Goal: Check status: Check status

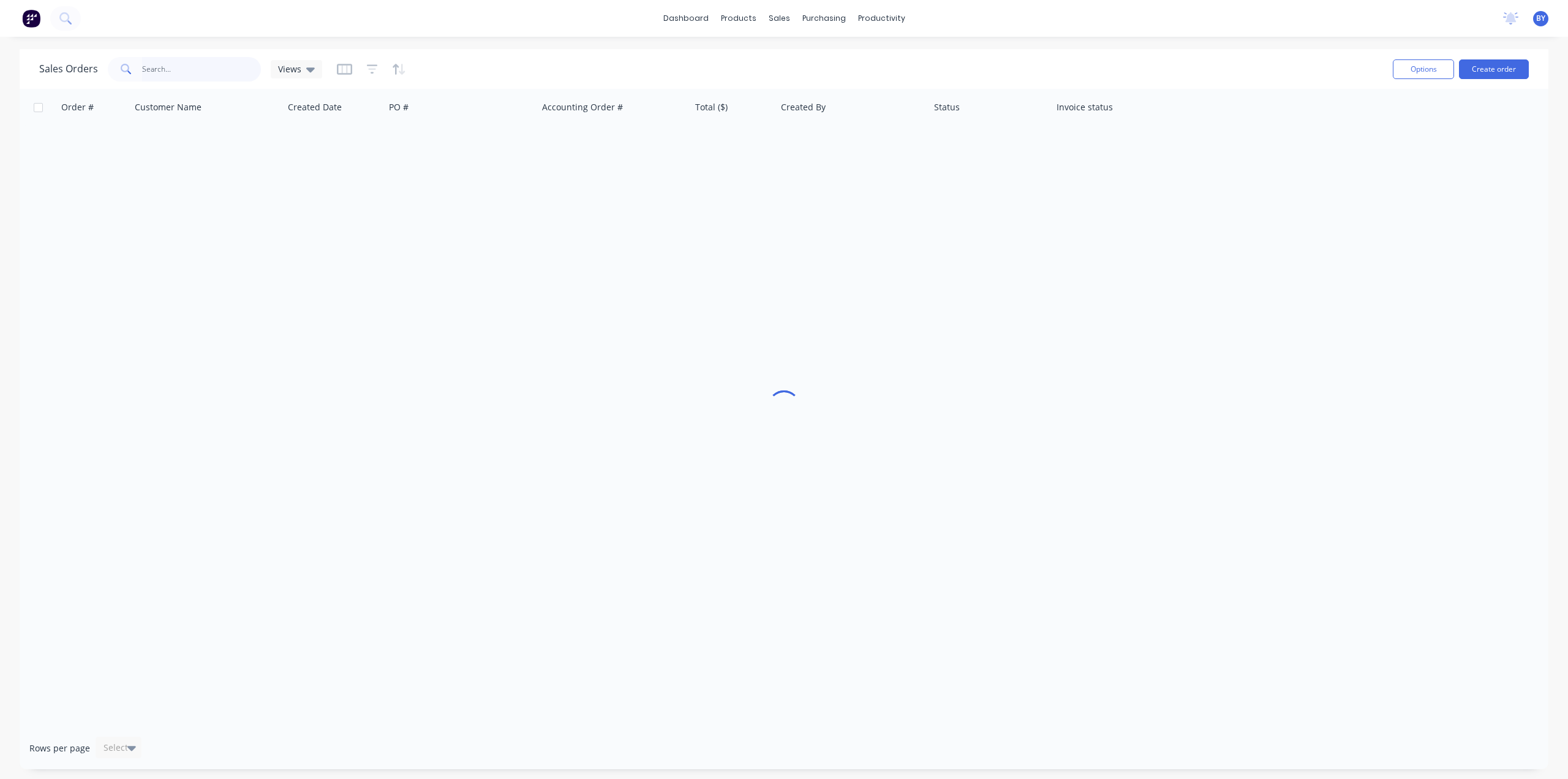
click at [186, 67] on input "text" at bounding box center [202, 69] width 119 height 24
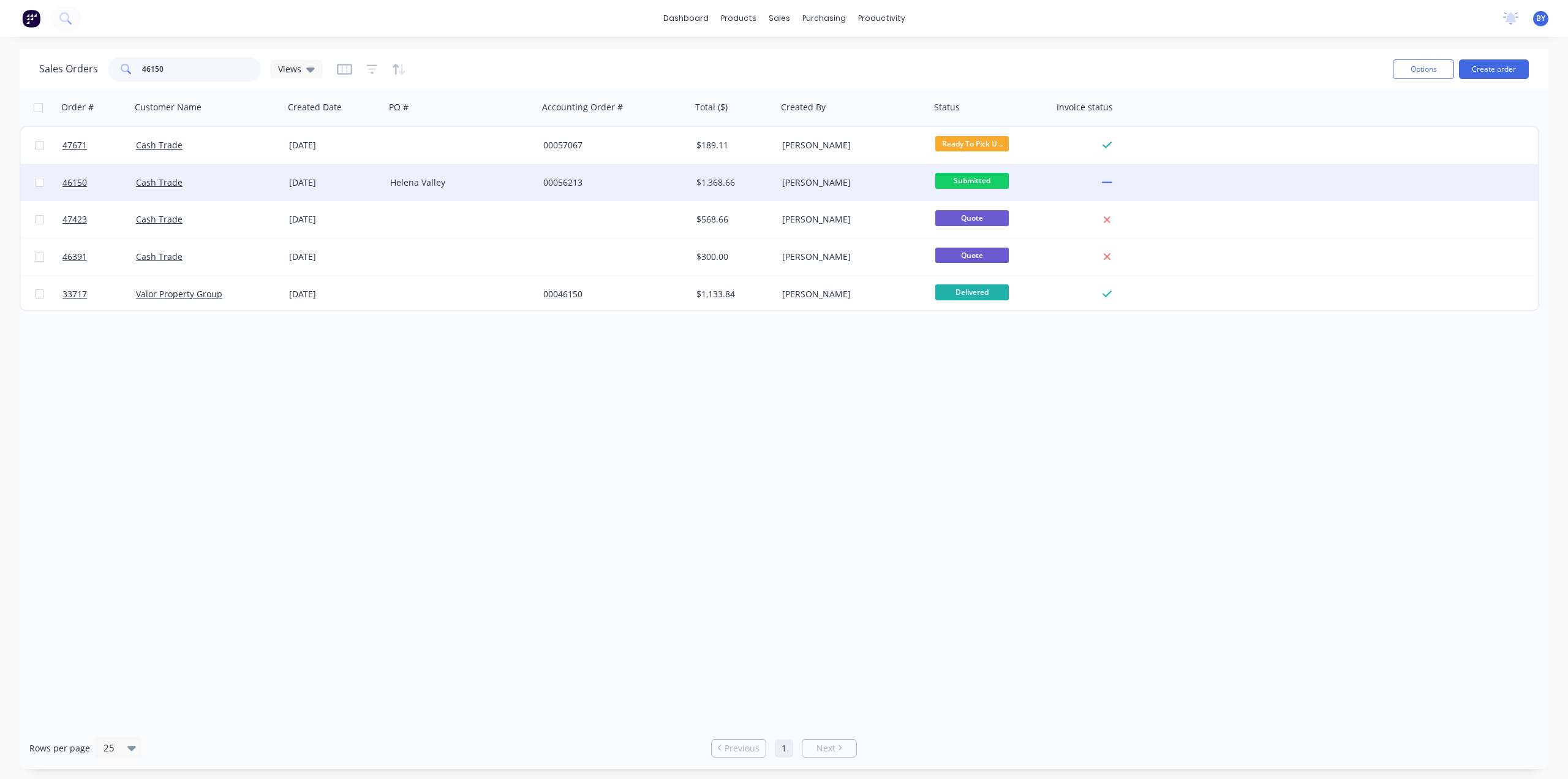
type input "46150"
click at [241, 189] on div "Cash Trade" at bounding box center [207, 183] width 153 height 37
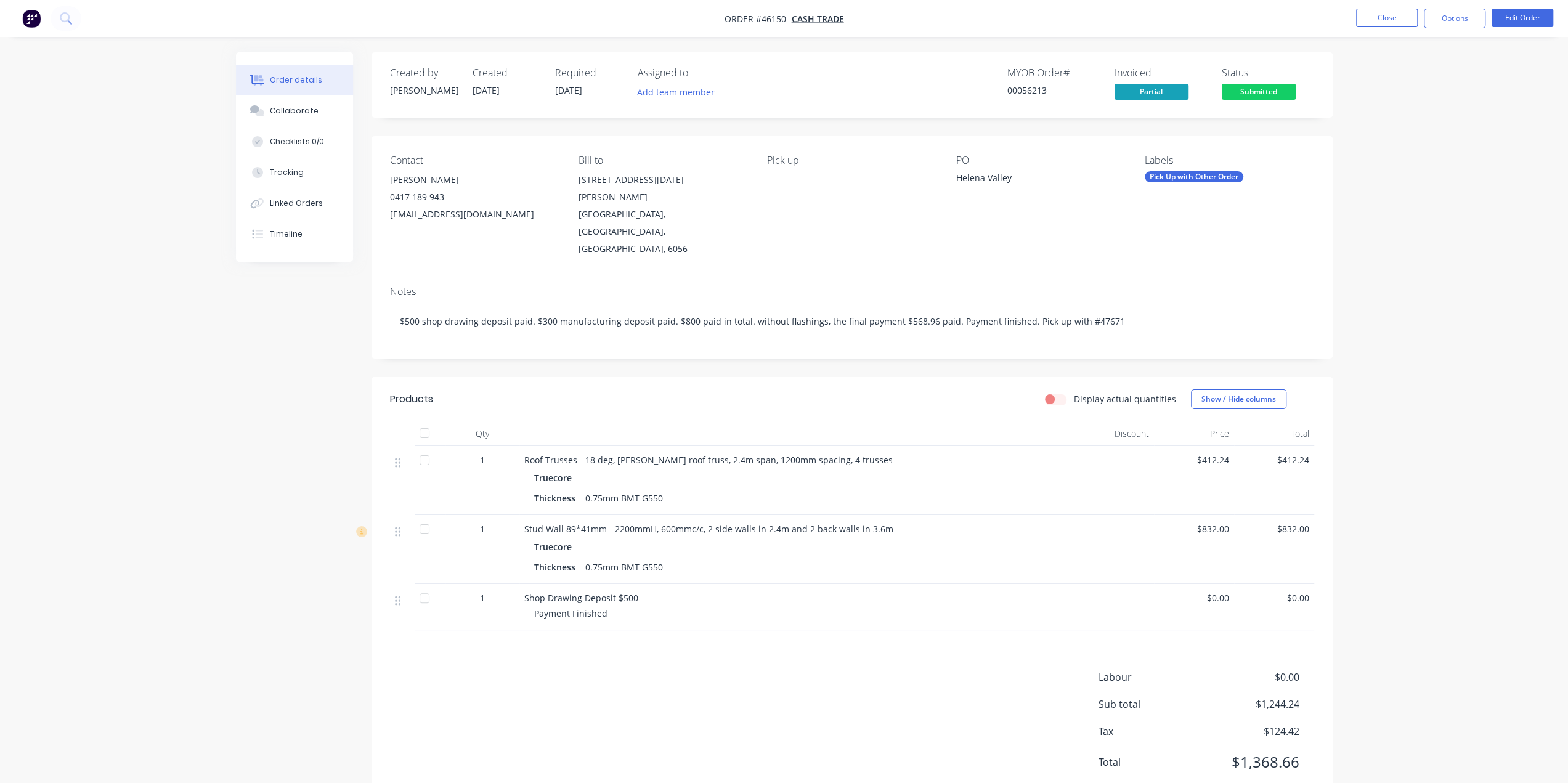
click at [1061, 233] on div "Contact [PERSON_NAME] [PHONE_NUMBER] [EMAIL_ADDRESS][DOMAIN_NAME] [PERSON_NAME]…" at bounding box center [851, 205] width 961 height 139
click at [690, 515] on div "Stud Wall 89*41mm - 2200mmH, 600mmc/c, 2 side walls in 2.4m and 2 back walls in…" at bounding box center [796, 549] width 554 height 69
click at [709, 538] on div "Truecore" at bounding box center [797, 546] width 525 height 18
click at [758, 606] on div "Payment Finished" at bounding box center [802, 613] width 535 height 13
click at [732, 538] on div "Truecore" at bounding box center [797, 546] width 525 height 18
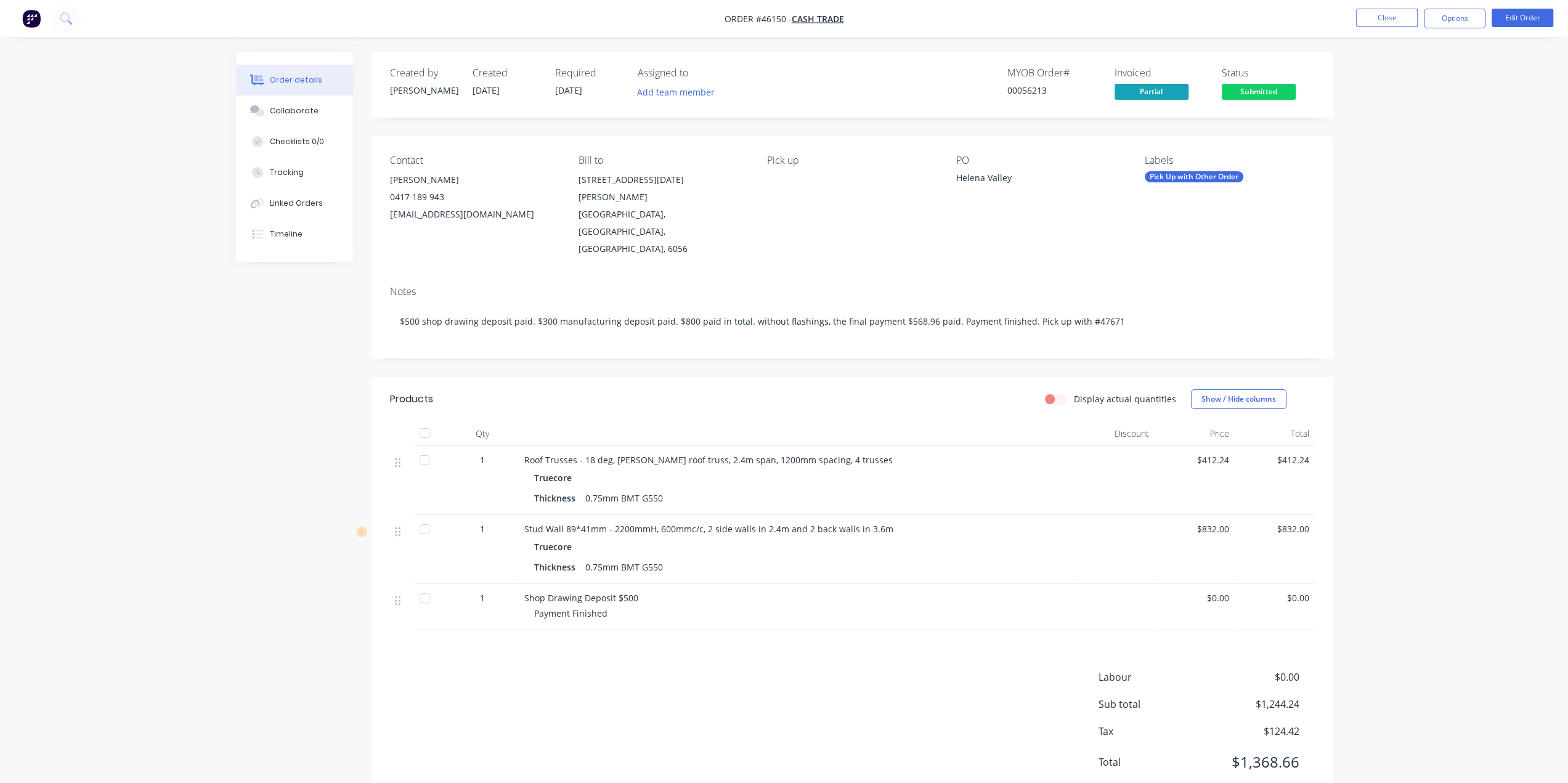
drag, startPoint x: 760, startPoint y: 526, endPoint x: 763, endPoint y: 531, distance: 5.8
click at [762, 558] on div "Thickness 0.75mm BMT G550" at bounding box center [797, 566] width 525 height 18
